Goal: Entertainment & Leisure: Consume media (video, audio)

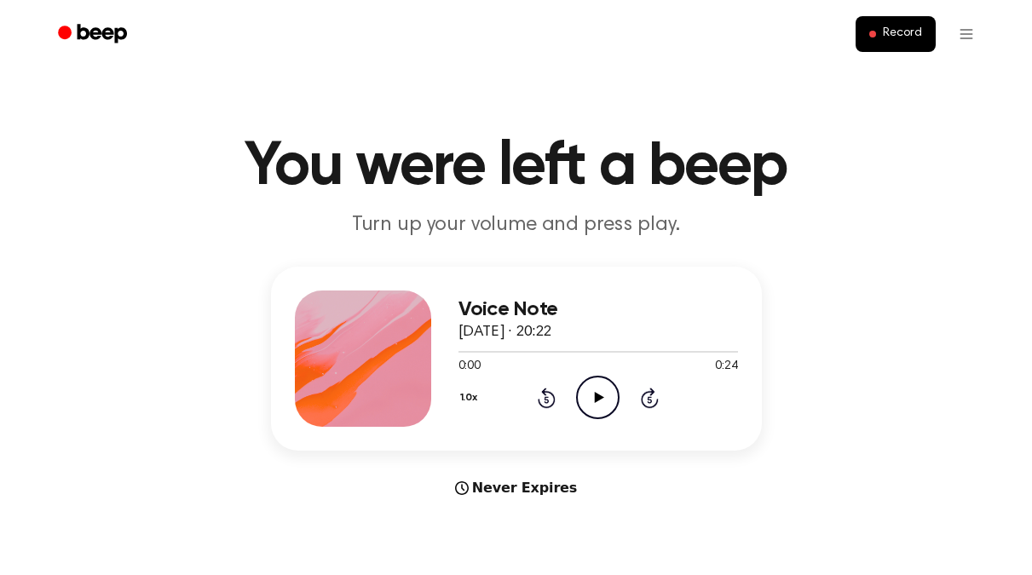
click at [597, 414] on icon "Play Audio" at bounding box center [597, 397] width 43 height 43
click at [596, 390] on icon "Pause Audio" at bounding box center [597, 397] width 43 height 43
click at [596, 390] on icon "Play Audio" at bounding box center [597, 397] width 43 height 43
click at [592, 408] on icon "Pause Audio" at bounding box center [597, 397] width 43 height 43
click at [606, 404] on icon "Play Audio" at bounding box center [597, 397] width 43 height 43
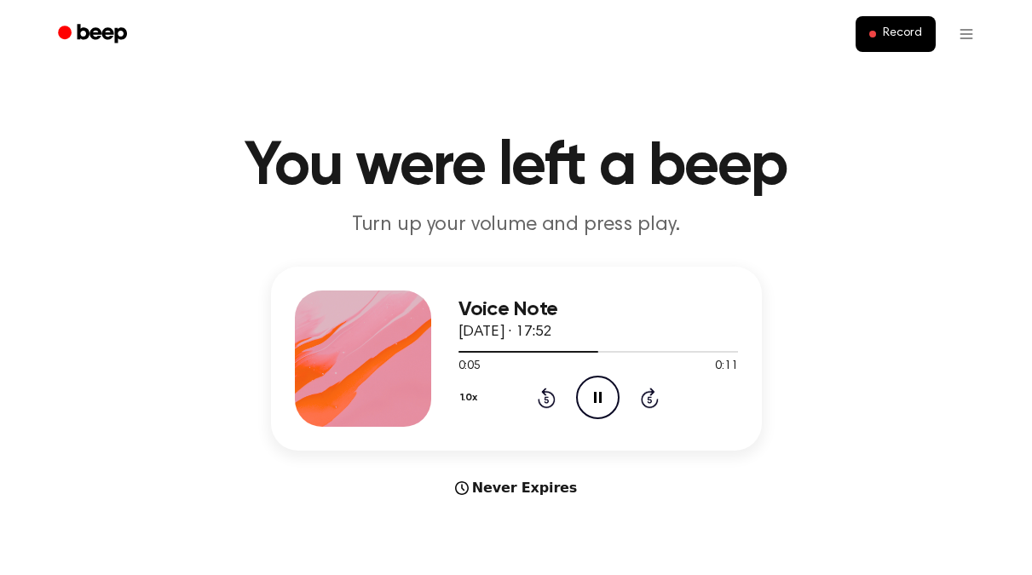
click at [609, 396] on icon "Pause Audio" at bounding box center [597, 397] width 43 height 43
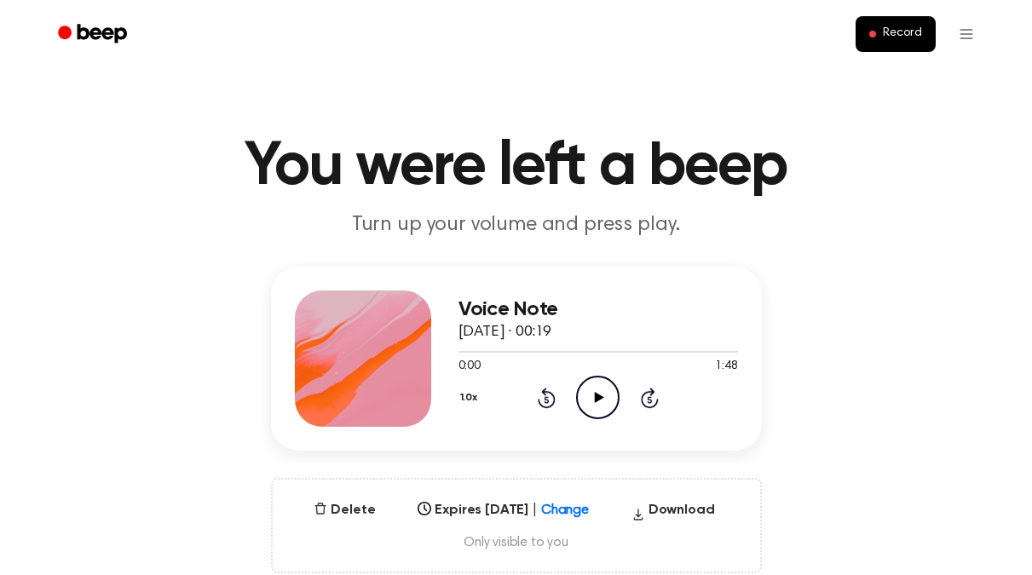
click at [585, 394] on icon "Play Audio" at bounding box center [597, 397] width 43 height 43
click at [594, 354] on div at bounding box center [599, 351] width 280 height 14
